Goal: Transaction & Acquisition: Purchase product/service

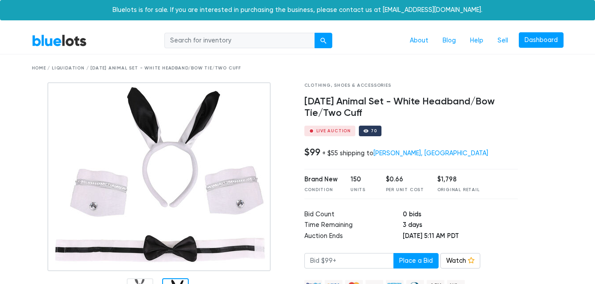
scroll to position [35, 0]
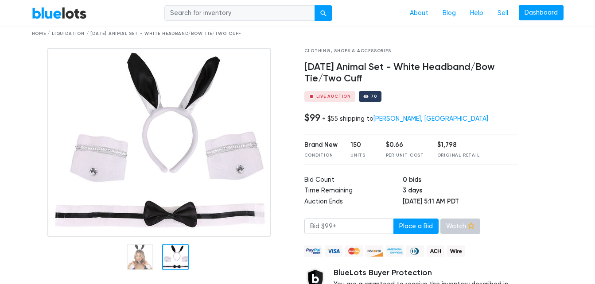
click at [448, 228] on link "Watch" at bounding box center [460, 227] width 40 height 16
click at [173, 265] on div at bounding box center [175, 257] width 27 height 27
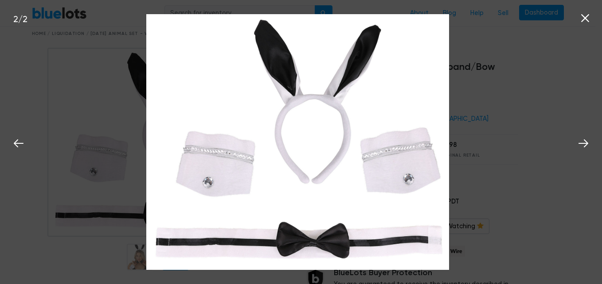
click at [582, 19] on icon at bounding box center [584, 18] width 13 height 13
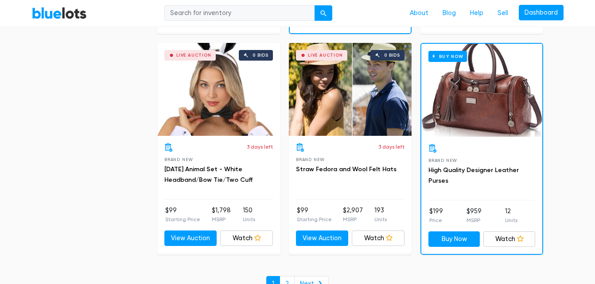
scroll to position [3781, 0]
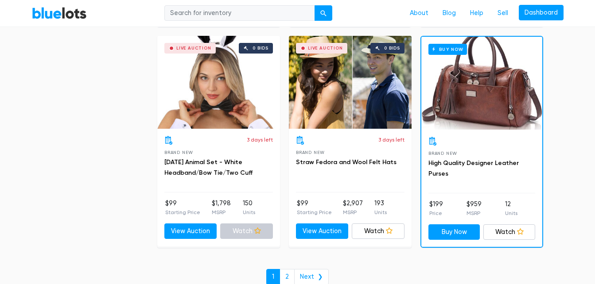
click at [251, 230] on link "Watch" at bounding box center [246, 232] width 53 height 16
click at [291, 280] on link "2" at bounding box center [287, 277] width 15 height 16
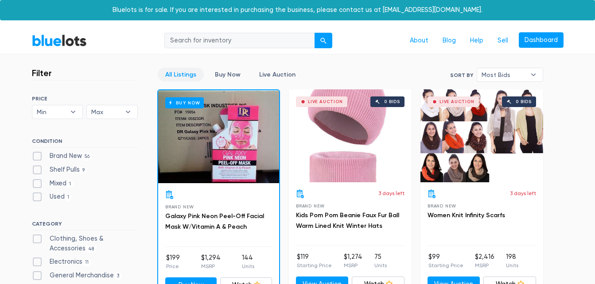
click at [330, 143] on div "Live Auction 0 bids" at bounding box center [350, 135] width 123 height 93
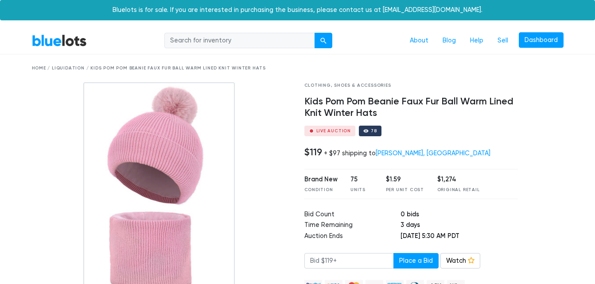
scroll to position [139, 0]
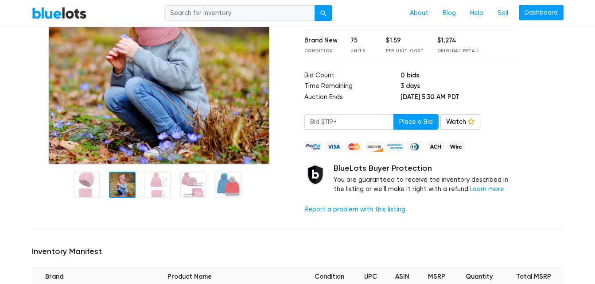
click at [116, 189] on div at bounding box center [122, 185] width 27 height 27
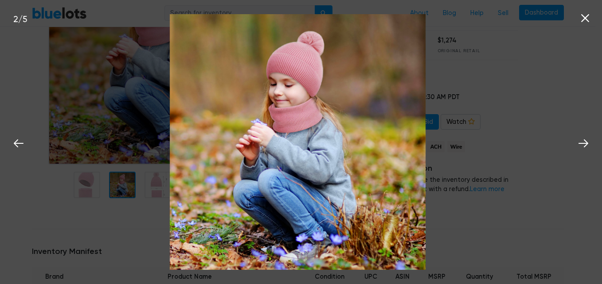
click at [583, 18] on icon at bounding box center [585, 18] width 8 height 8
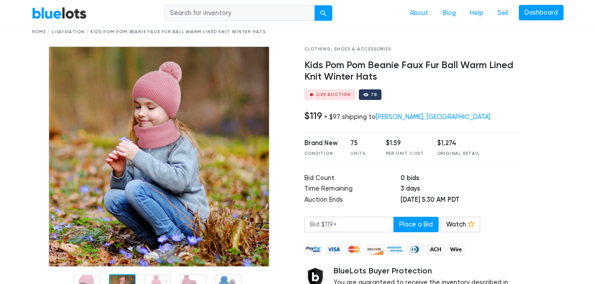
scroll to position [33, 0]
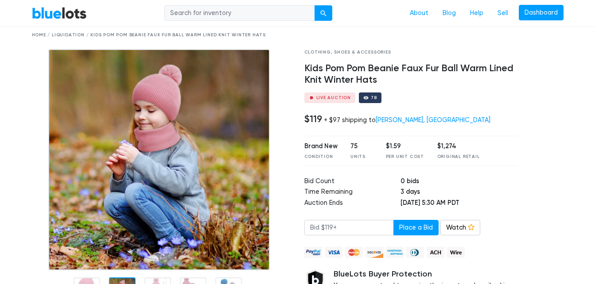
click at [314, 97] on div at bounding box center [311, 97] width 5 height 5
click at [504, 13] on link "Sell" at bounding box center [502, 13] width 25 height 17
